Goal: Information Seeking & Learning: Learn about a topic

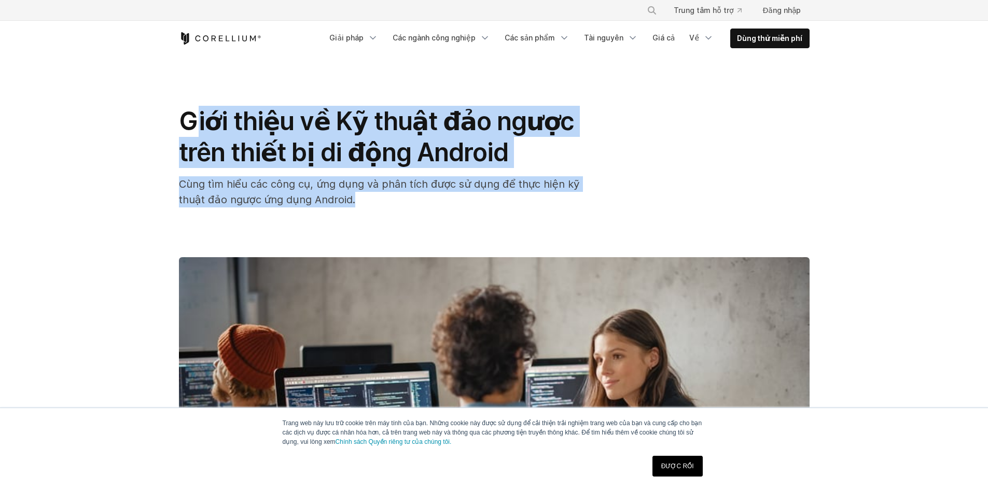
drag, startPoint x: 199, startPoint y: 120, endPoint x: 566, endPoint y: 200, distance: 375.4
click at [566, 200] on div "Giới thiệu về Kỹ thuật đảo ngược trên thiết bị di động Android Cùng tìm hiểu cá…" at bounding box center [386, 157] width 415 height 102
click at [549, 163] on h1 "Giới thiệu về Kỹ thuật đảo ngược trên thiết bị di động Android" at bounding box center [386, 137] width 415 height 62
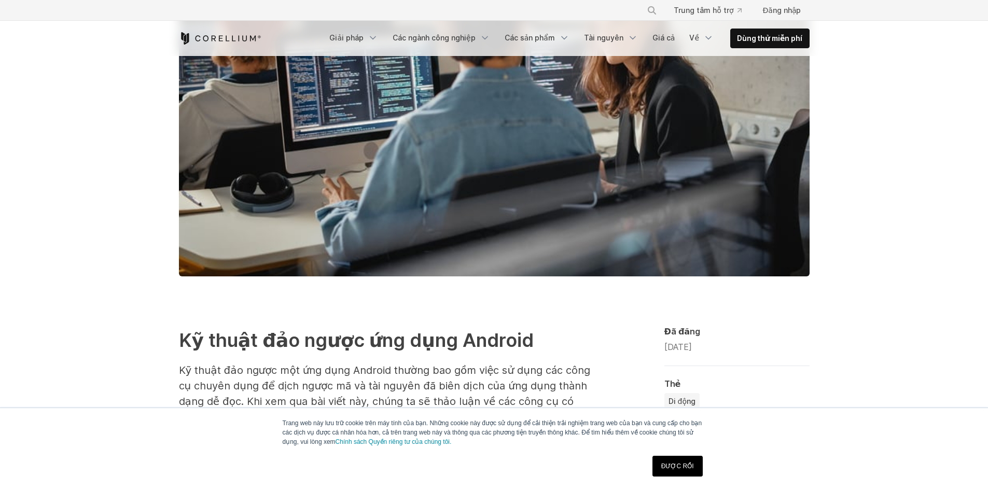
scroll to position [519, 0]
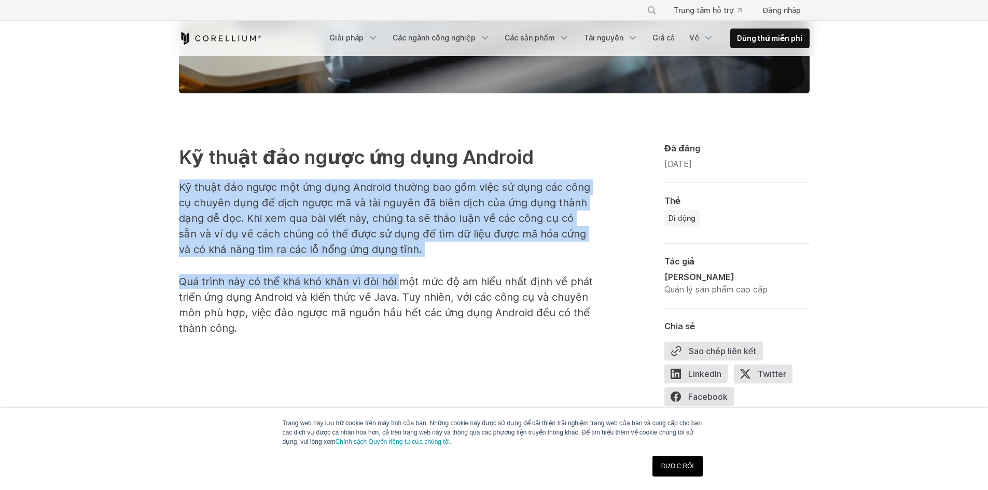
drag, startPoint x: 181, startPoint y: 187, endPoint x: 421, endPoint y: 274, distance: 256.0
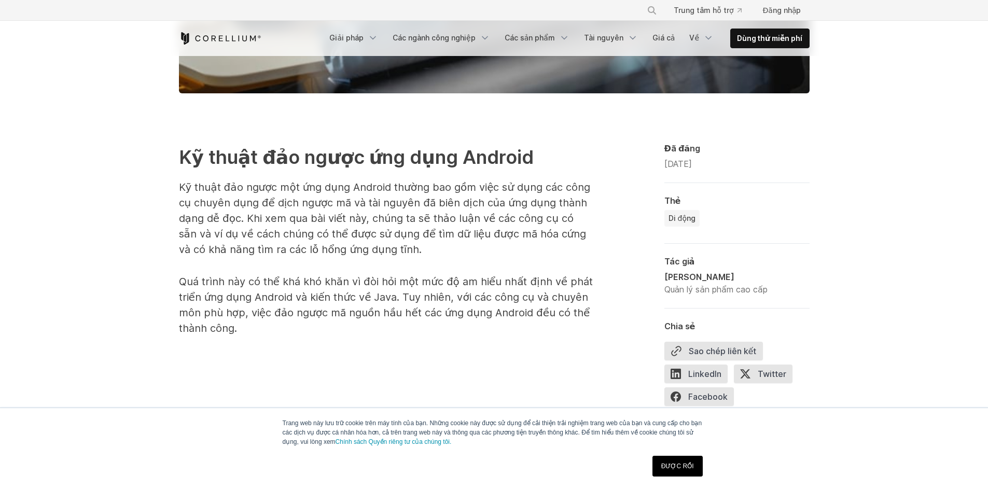
click at [422, 274] on p "Quá trình này có thể khá khó khăn vì đòi hỏi một mức độ am hiểu nhất định về ph…" at bounding box center [386, 305] width 415 height 62
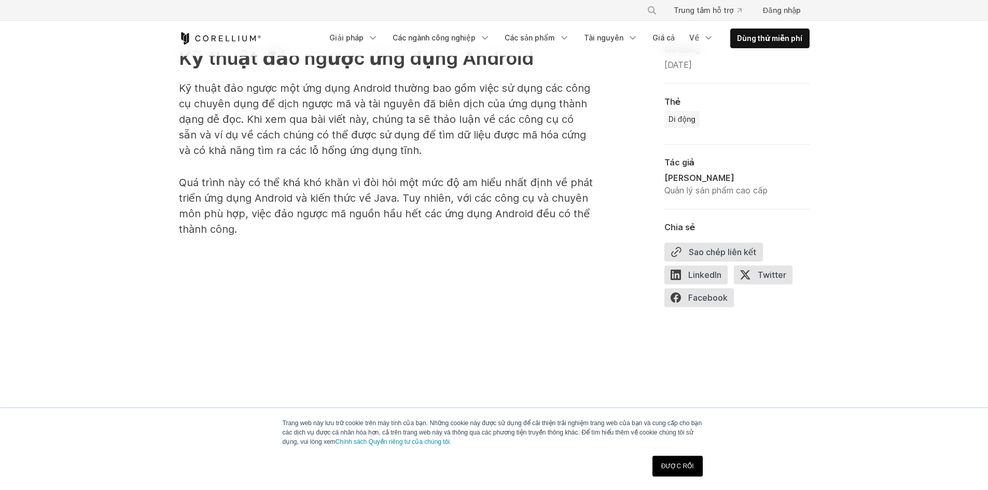
scroll to position [623, 0]
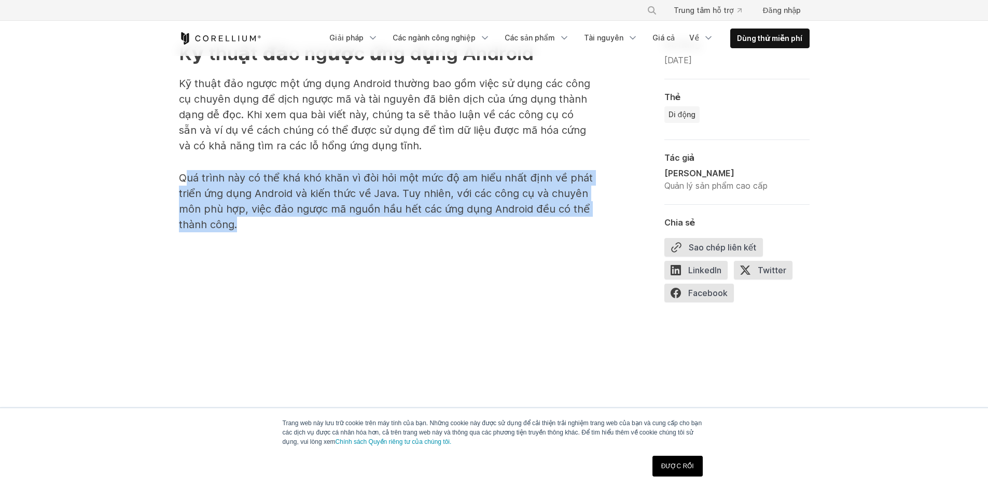
drag, startPoint x: 184, startPoint y: 168, endPoint x: 375, endPoint y: 242, distance: 205.3
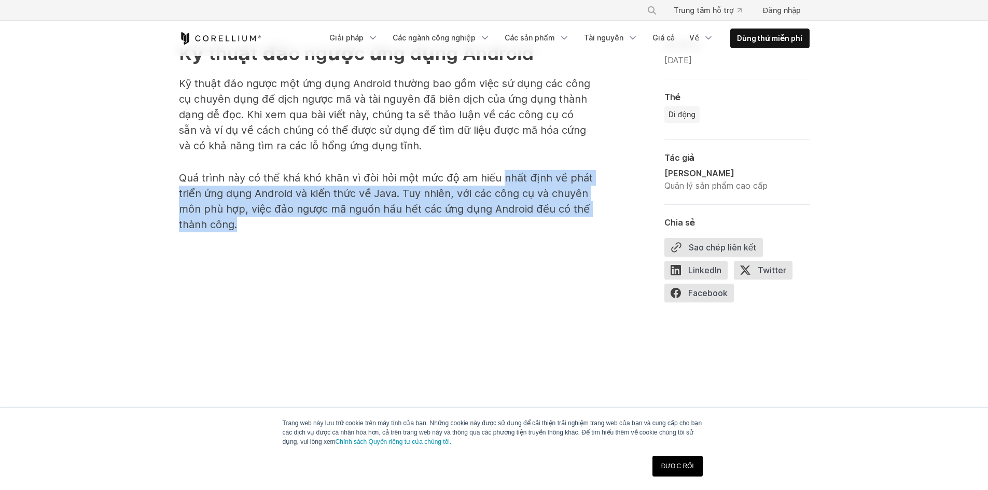
drag, startPoint x: 447, startPoint y: 213, endPoint x: 416, endPoint y: 223, distance: 33.1
click at [416, 223] on p "Quá trình này có thể khá khó khăn vì đòi hỏi một mức độ am hiểu nhất định về ph…" at bounding box center [386, 201] width 415 height 62
drag, startPoint x: 416, startPoint y: 223, endPoint x: 383, endPoint y: 218, distance: 32.5
click at [415, 223] on p "Quá trình này có thể khá khó khăn vì đòi hỏi một mức độ am hiểu nhất định về ph…" at bounding box center [386, 201] width 415 height 62
click at [339, 203] on font "Quá trình này có thể khá khó khăn vì đòi hỏi một mức độ am hiểu nhất định về ph…" at bounding box center [386, 201] width 414 height 59
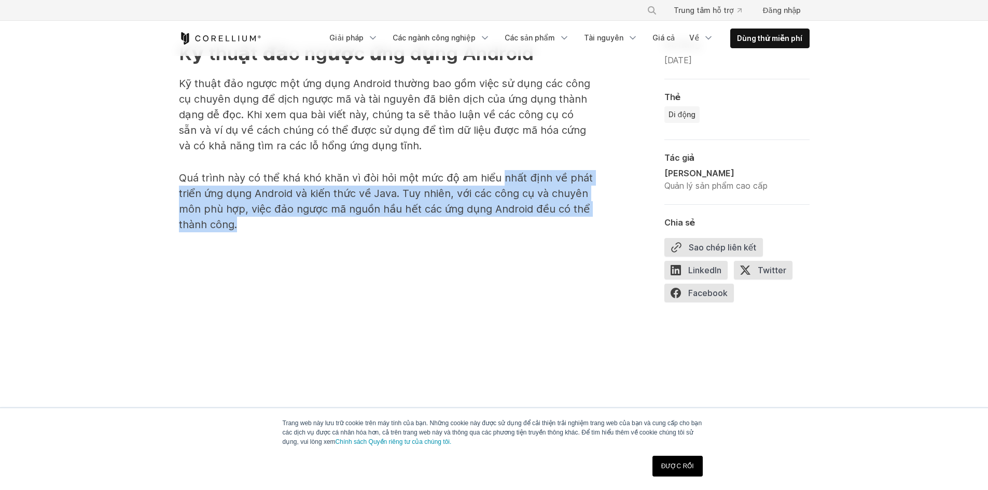
click at [357, 190] on font "Quá trình này có thể khá khó khăn vì đòi hỏi một mức độ am hiểu nhất định về ph…" at bounding box center [386, 201] width 414 height 59
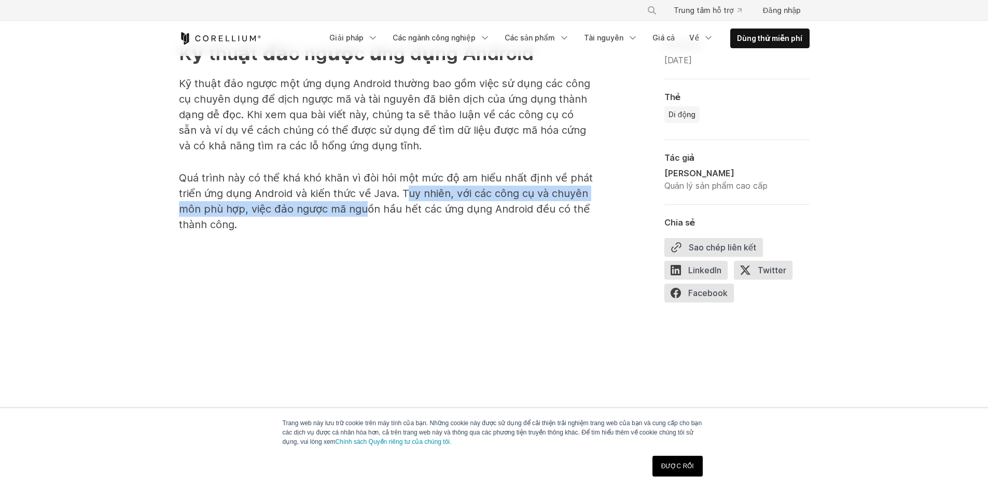
drag, startPoint x: 406, startPoint y: 194, endPoint x: 355, endPoint y: 211, distance: 53.2
click at [359, 209] on font "Quá trình này có thể khá khó khăn vì đòi hỏi một mức độ am hiểu nhất định về ph…" at bounding box center [386, 201] width 414 height 59
click at [355, 211] on font "Quá trình này có thể khá khó khăn vì đòi hỏi một mức độ am hiểu nhất định về ph…" at bounding box center [386, 201] width 414 height 59
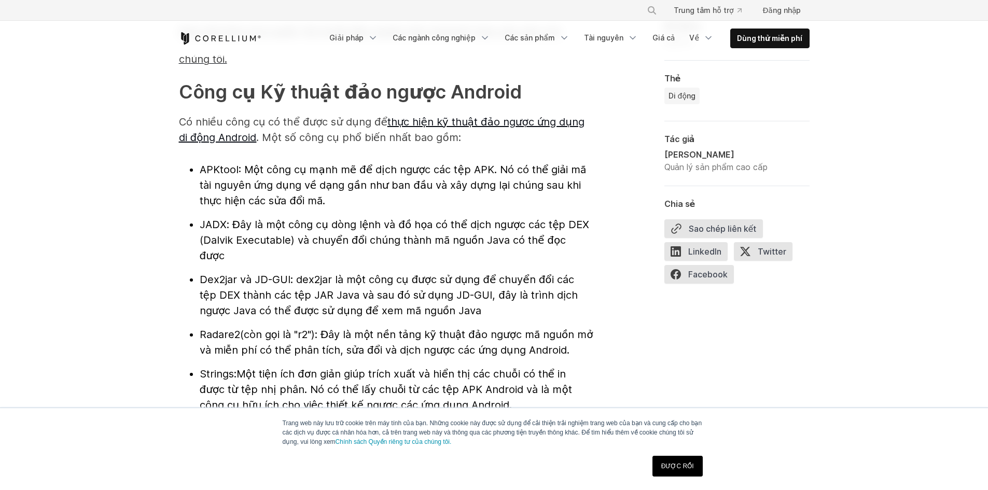
scroll to position [1141, 0]
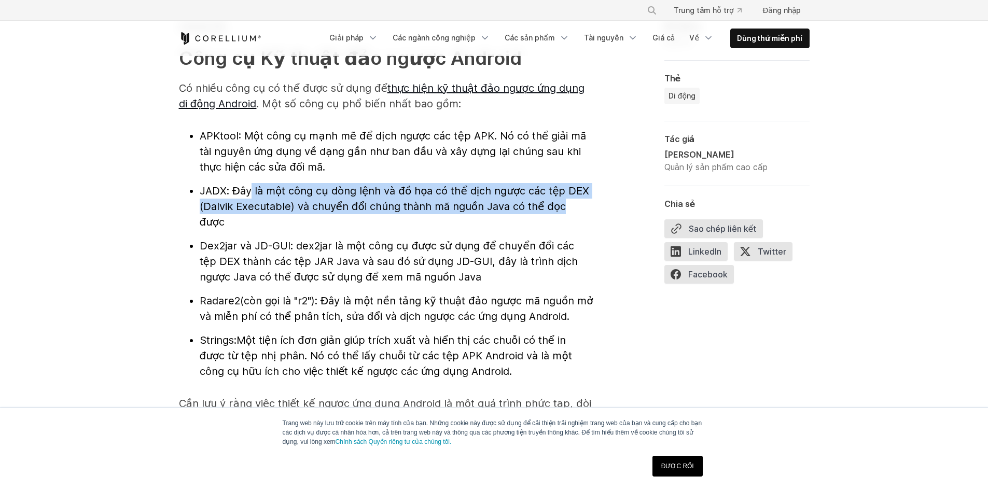
drag, startPoint x: 247, startPoint y: 195, endPoint x: 553, endPoint y: 205, distance: 305.8
click at [552, 205] on font ": Đây là một công cụ dòng lệnh và đồ họa có thể dịch ngược các tệp DEX (Dalvik …" at bounding box center [395, 207] width 390 height 44
click at [554, 205] on font ": Đây là một công cụ dòng lệnh và đồ họa có thể dịch ngược các tệp DEX (Dalvik …" at bounding box center [395, 207] width 390 height 44
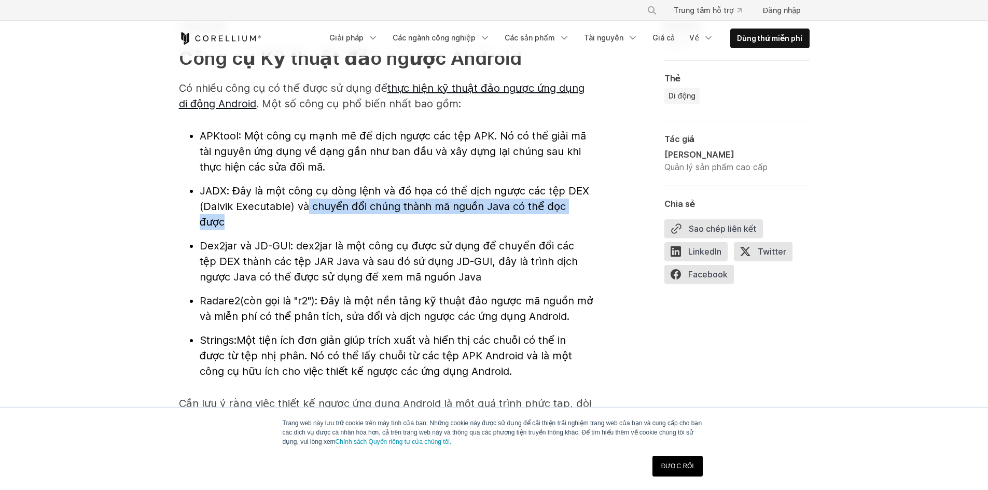
drag, startPoint x: 300, startPoint y: 209, endPoint x: 583, endPoint y: 206, distance: 282.8
click at [583, 206] on font ": Đây là một công cụ dòng lệnh và đồ họa có thể dịch ngược các tệp DEX (Dalvik …" at bounding box center [395, 207] width 390 height 44
drag, startPoint x: 492, startPoint y: 136, endPoint x: 359, endPoint y: 168, distance: 136.5
click at [359, 168] on li "APKtool : Một công cụ mạnh mẽ để dịch ngược các tệp APK. Nó có thể giải mã tài …" at bounding box center [397, 151] width 394 height 47
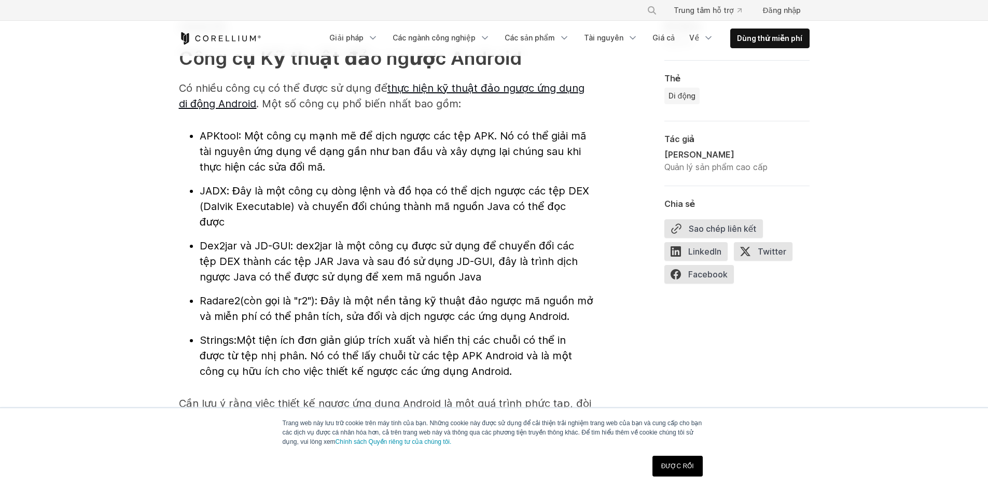
click at [359, 168] on li "APKtool : Một công cụ mạnh mẽ để dịch ngược các tệp APK. Nó có thể giải mã tài …" at bounding box center [397, 151] width 394 height 47
drag, startPoint x: 318, startPoint y: 147, endPoint x: 437, endPoint y: 164, distance: 120.0
click at [434, 163] on li "APKtool : Một công cụ mạnh mẽ để dịch ngược các tệp APK. Nó có thể giải mã tài …" at bounding box center [397, 151] width 394 height 47
click at [437, 164] on li "APKtool : Một công cụ mạnh mẽ để dịch ngược các tệp APK. Nó có thể giải mã tài …" at bounding box center [397, 151] width 394 height 47
drag, startPoint x: 212, startPoint y: 167, endPoint x: 339, endPoint y: 177, distance: 128.1
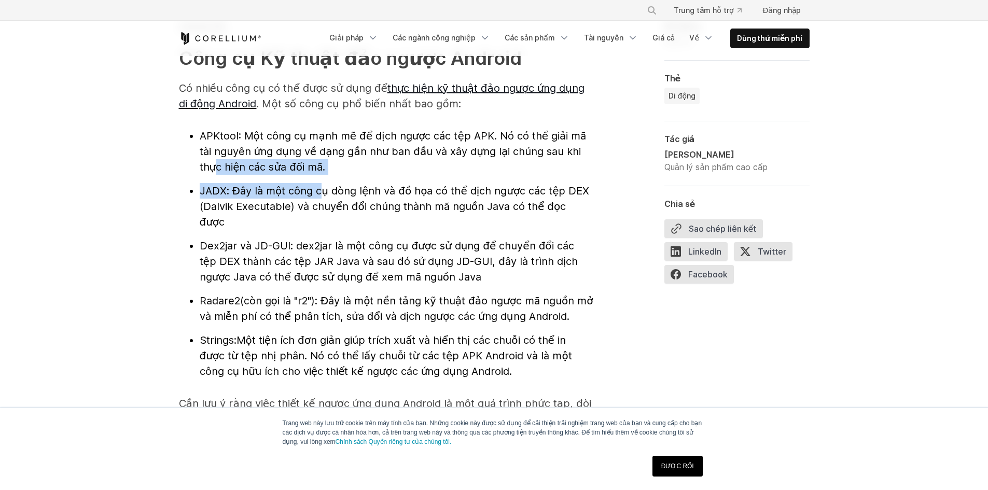
click at [337, 177] on ul "APKtool : Một công cụ mạnh mẽ để dịch ngược các tệp APK. Nó có thể giải mã tài …" at bounding box center [386, 253] width 415 height 251
click at [339, 177] on ul "APKtool : Một công cụ mạnh mẽ để dịch ngược các tệp APK. Nó có thể giải mã tài …" at bounding box center [386, 253] width 415 height 251
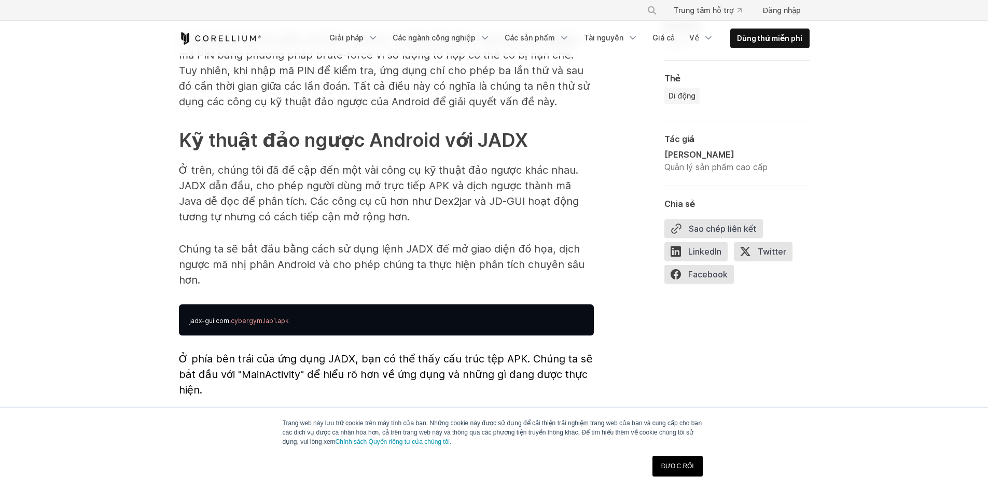
scroll to position [2646, 0]
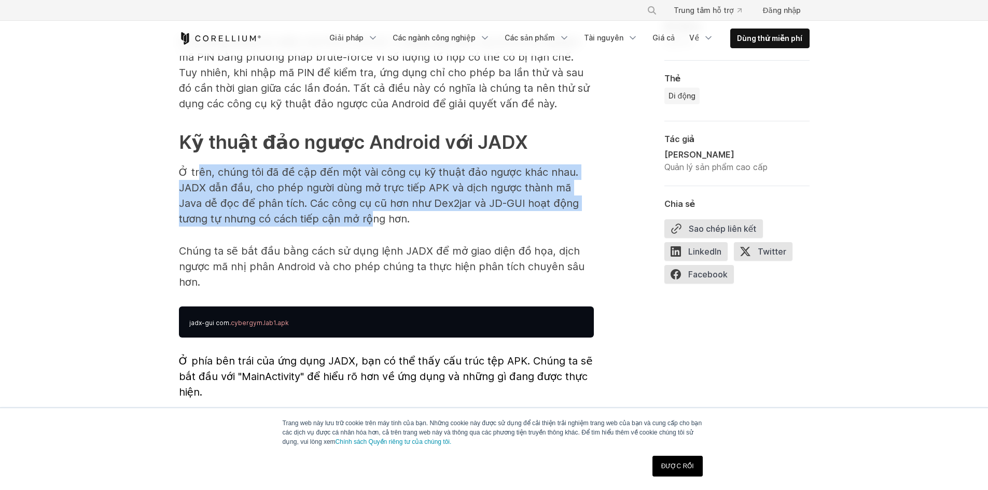
drag, startPoint x: 196, startPoint y: 132, endPoint x: 296, endPoint y: 197, distance: 119.7
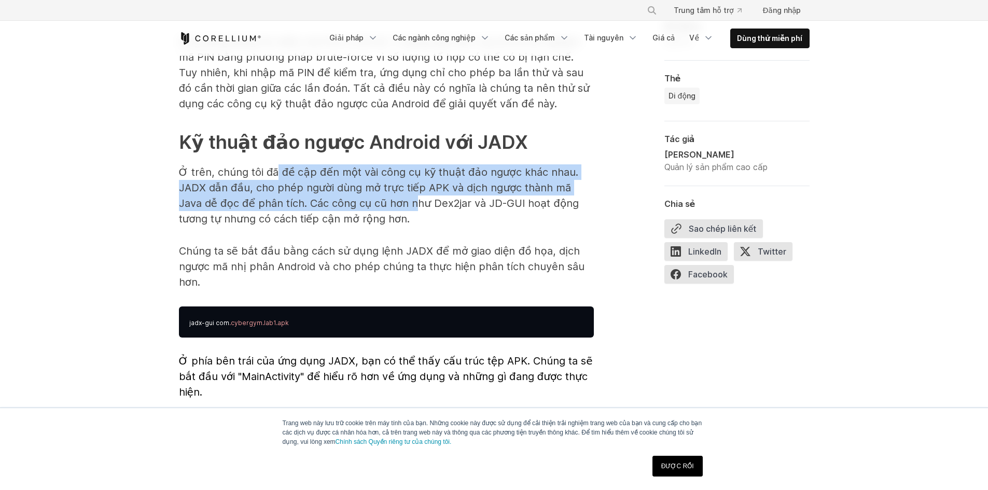
drag, startPoint x: 273, startPoint y: 141, endPoint x: 364, endPoint y: 176, distance: 97.6
click at [354, 173] on font "Ở trên, chúng tôi đã đề cập đến một vài công cụ kỹ thuật đảo ngược khác nhau. J…" at bounding box center [379, 195] width 401 height 59
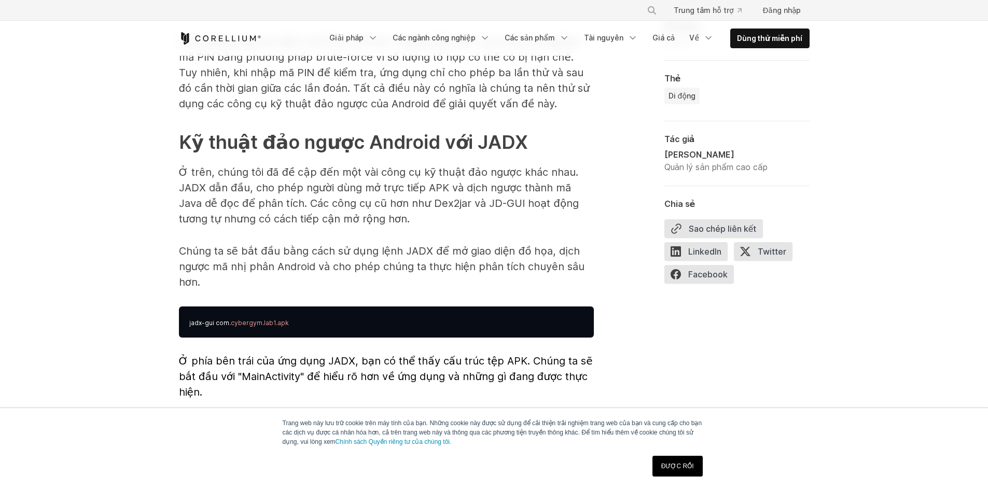
click at [364, 176] on font "Ở trên, chúng tôi đã đề cập đến một vài công cụ kỹ thuật đảo ngược khác nhau. J…" at bounding box center [379, 195] width 401 height 59
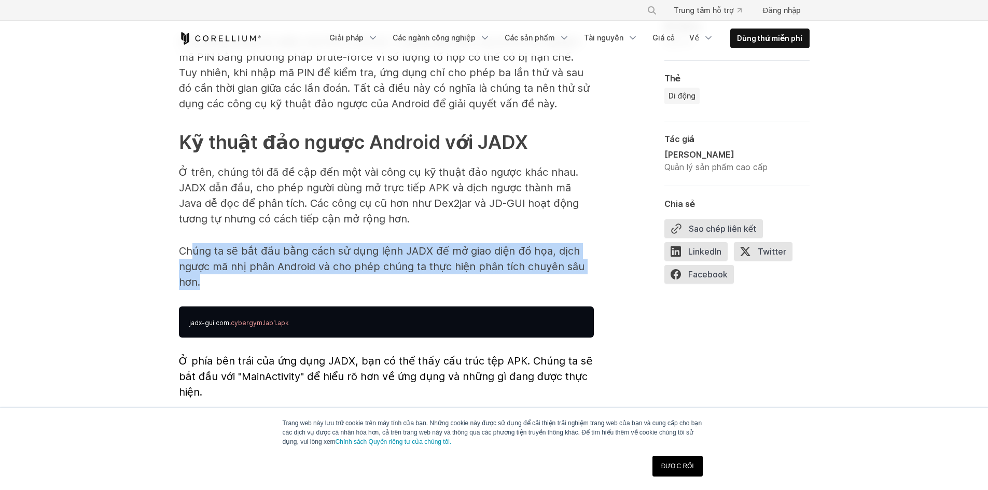
drag, startPoint x: 193, startPoint y: 224, endPoint x: 400, endPoint y: 264, distance: 210.3
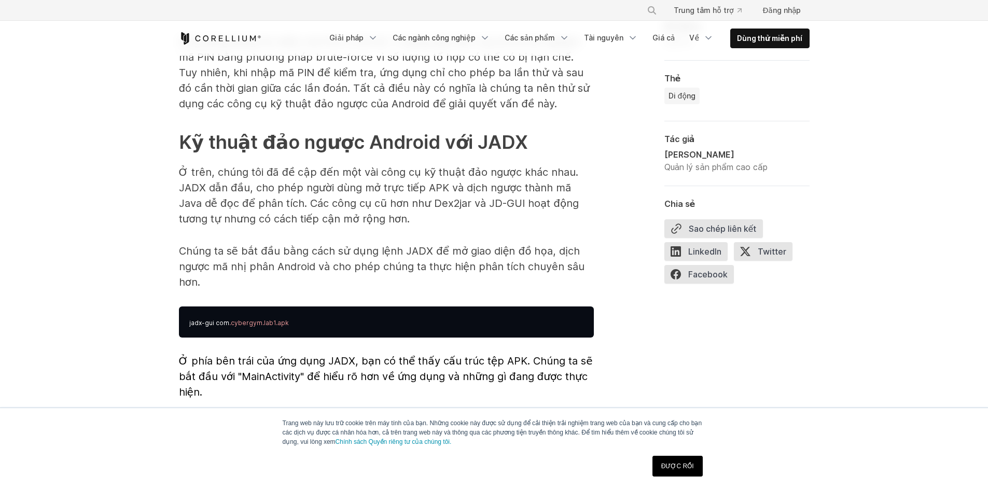
click at [282, 319] on font ".cybergym.lab1.apk" at bounding box center [259, 323] width 60 height 8
copy span "jadx-gui com .cybergym.lab1.apk"
click at [299, 307] on pre "jadx-gui com .cybergym.lab1.apk" at bounding box center [386, 322] width 415 height 31
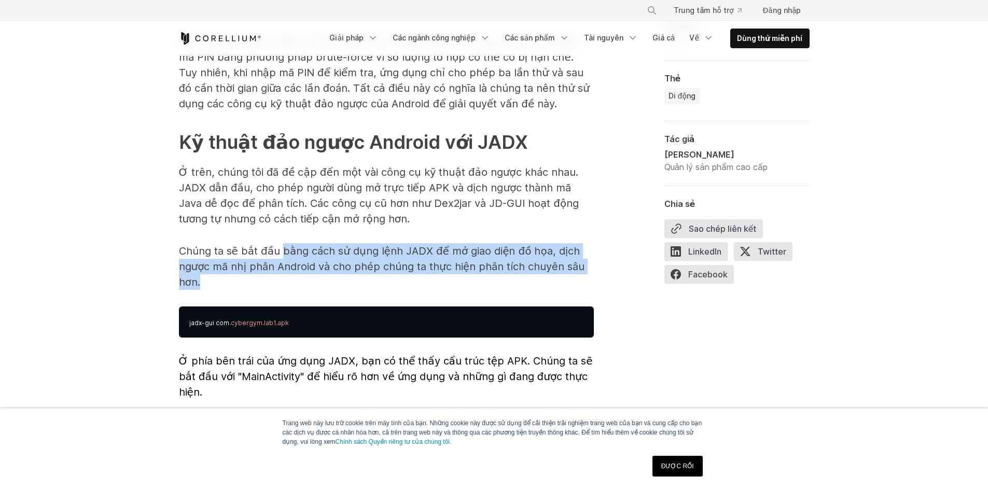
drag, startPoint x: 278, startPoint y: 220, endPoint x: 423, endPoint y: 260, distance: 150.7
click at [413, 257] on p "Chúng ta sẽ bắt đầu bằng cách sử dụng lệnh JADX để mở giao diện đồ họa, dịch ng…" at bounding box center [386, 266] width 415 height 47
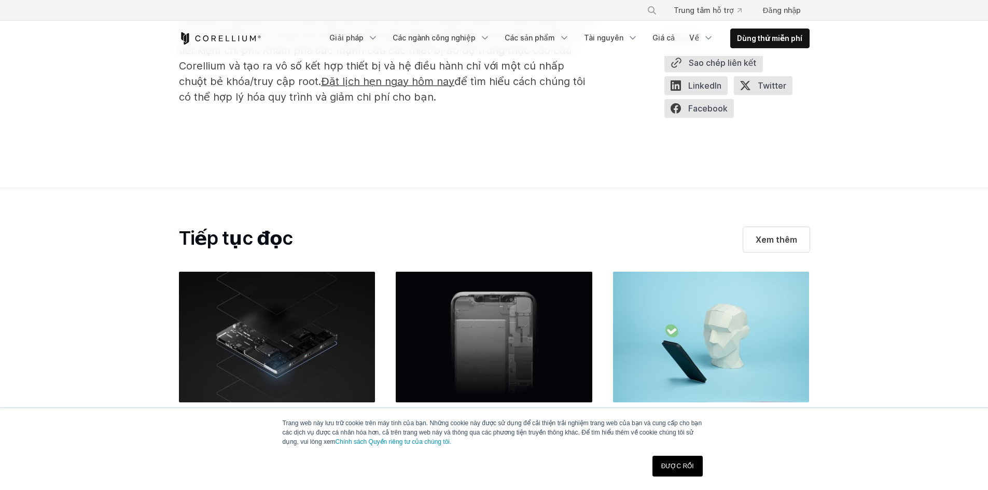
scroll to position [5604, 0]
